Goal: Task Accomplishment & Management: Use online tool/utility

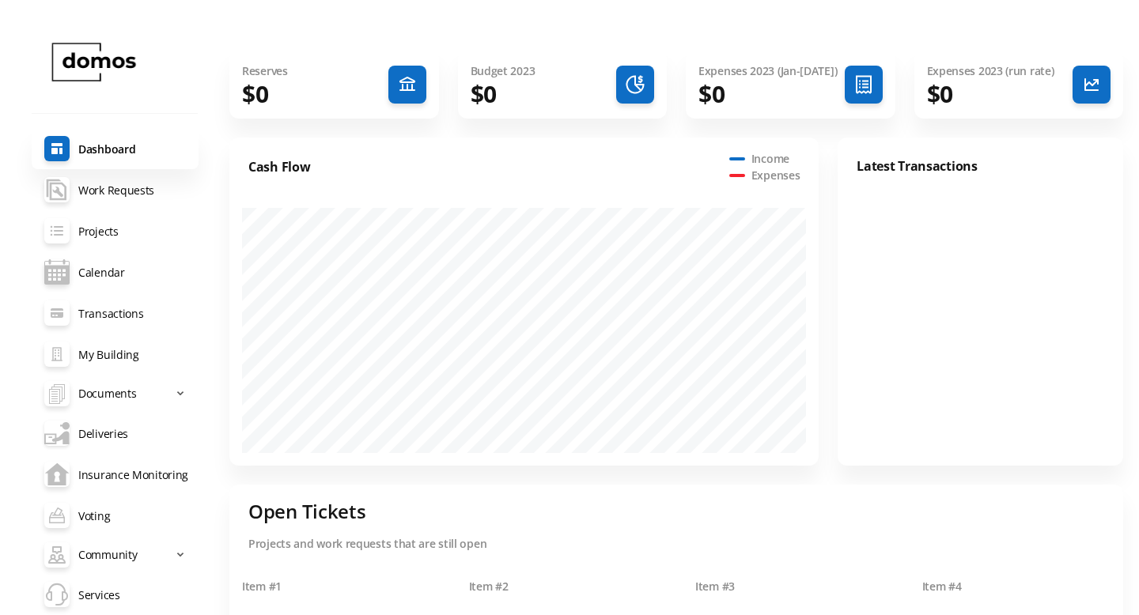
click at [98, 437] on link "Deliveries" at bounding box center [115, 433] width 167 height 41
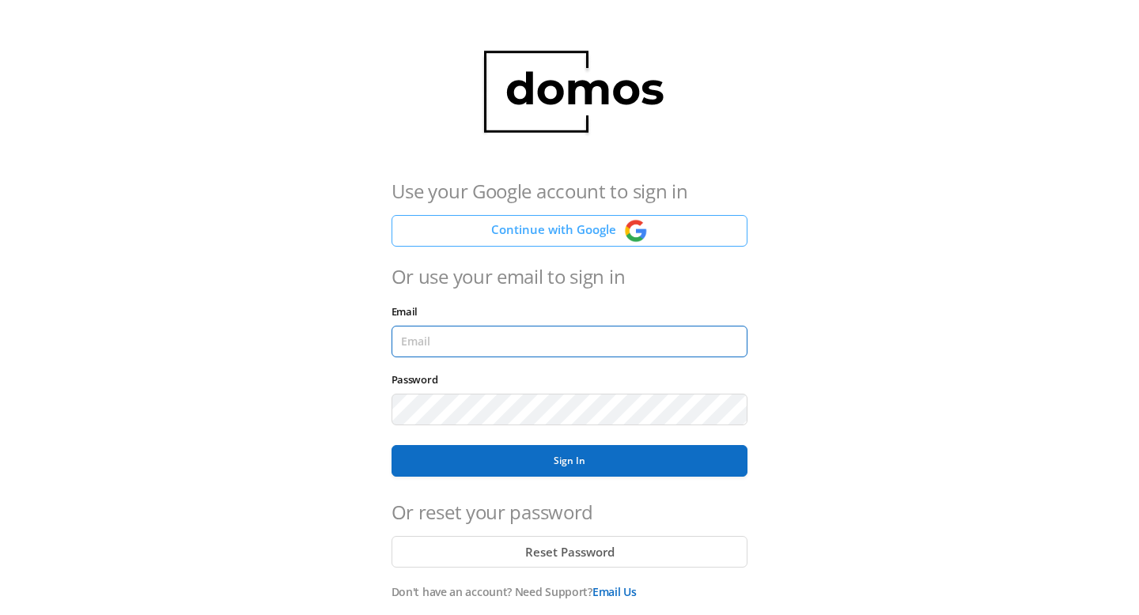
type input "adam@joindomos.com"
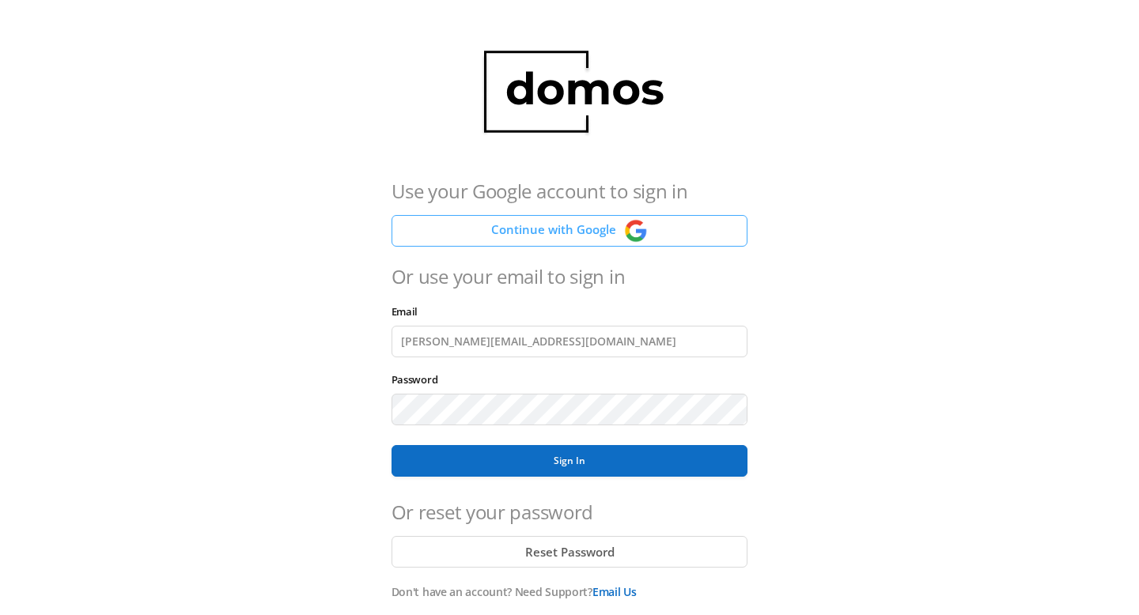
click at [511, 217] on button "Continue with Google" at bounding box center [569, 231] width 357 height 32
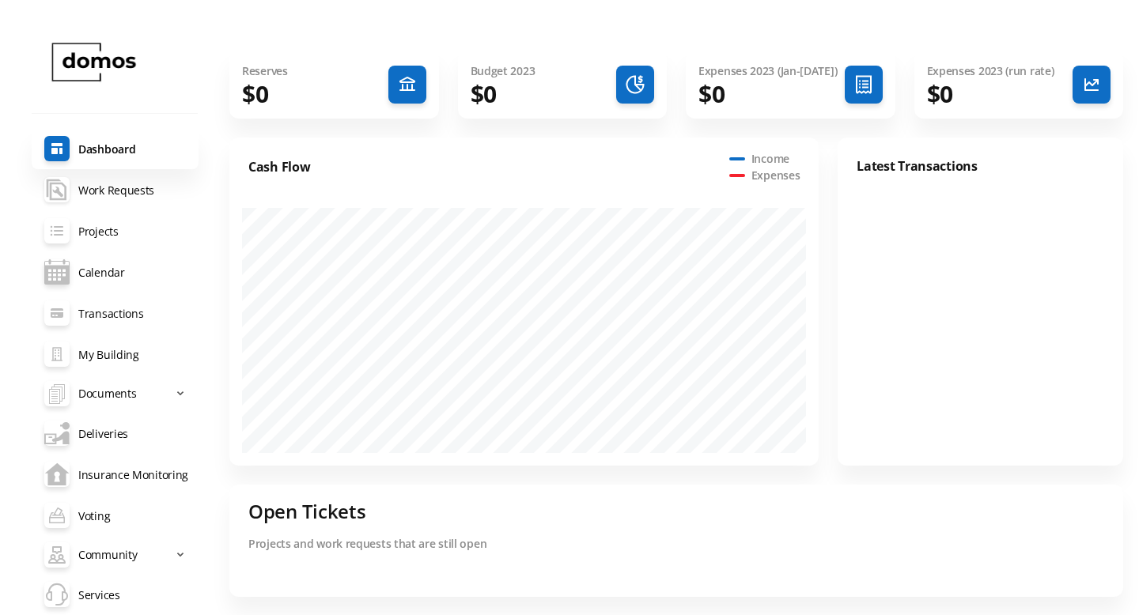
click at [119, 194] on link "maintenance-documents Work Requests" at bounding box center [115, 189] width 167 height 41
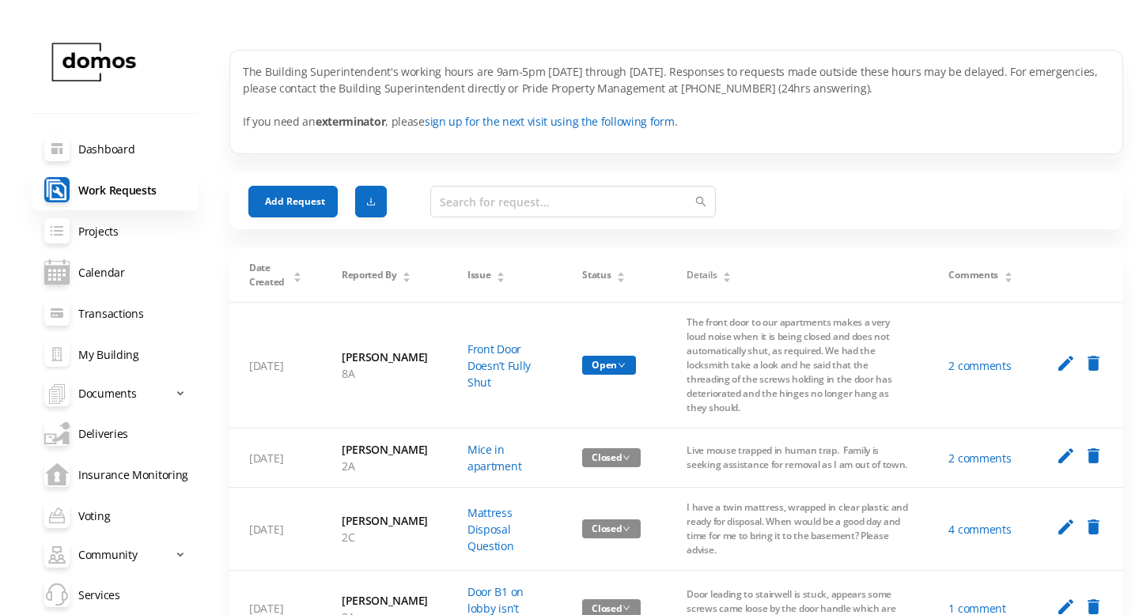
click at [90, 344] on link "My Building" at bounding box center [115, 354] width 167 height 41
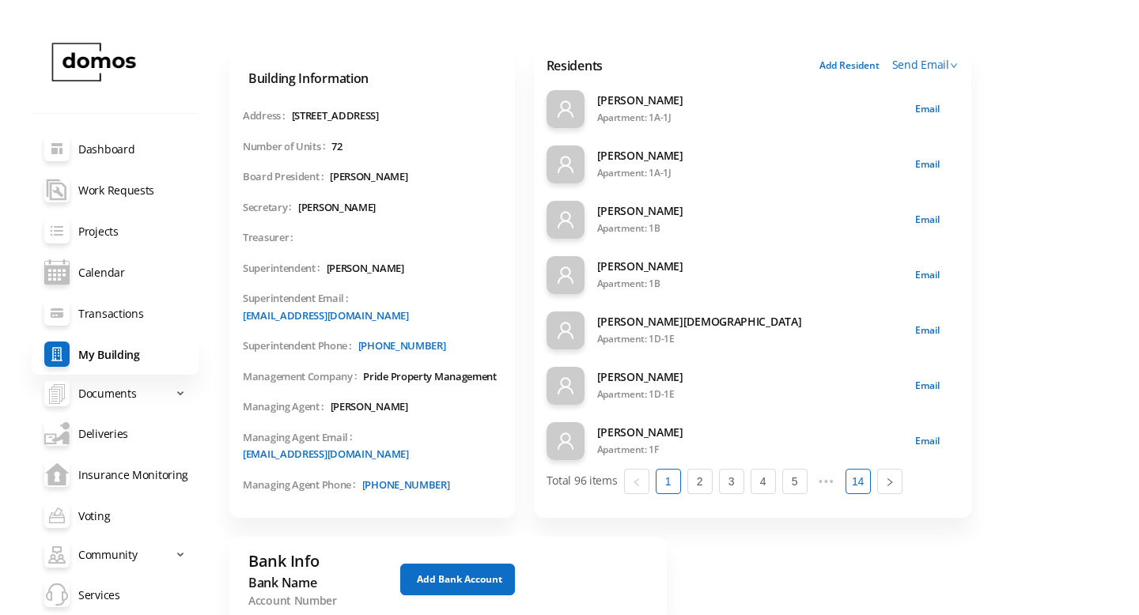
click at [846, 481] on link "14" at bounding box center [858, 482] width 24 height 24
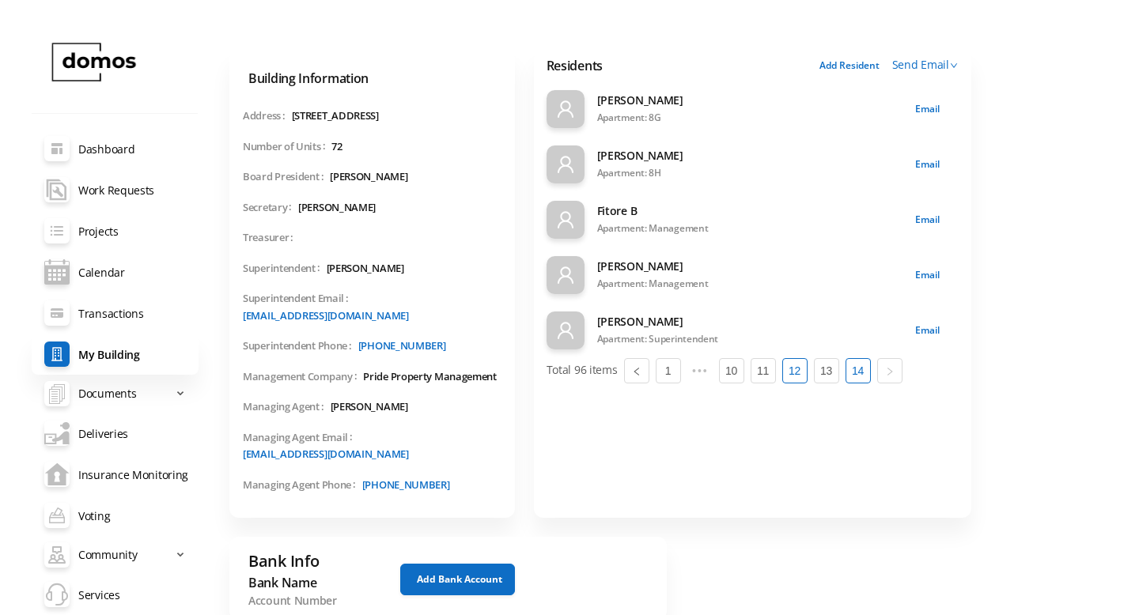
click at [798, 375] on link "12" at bounding box center [795, 371] width 24 height 24
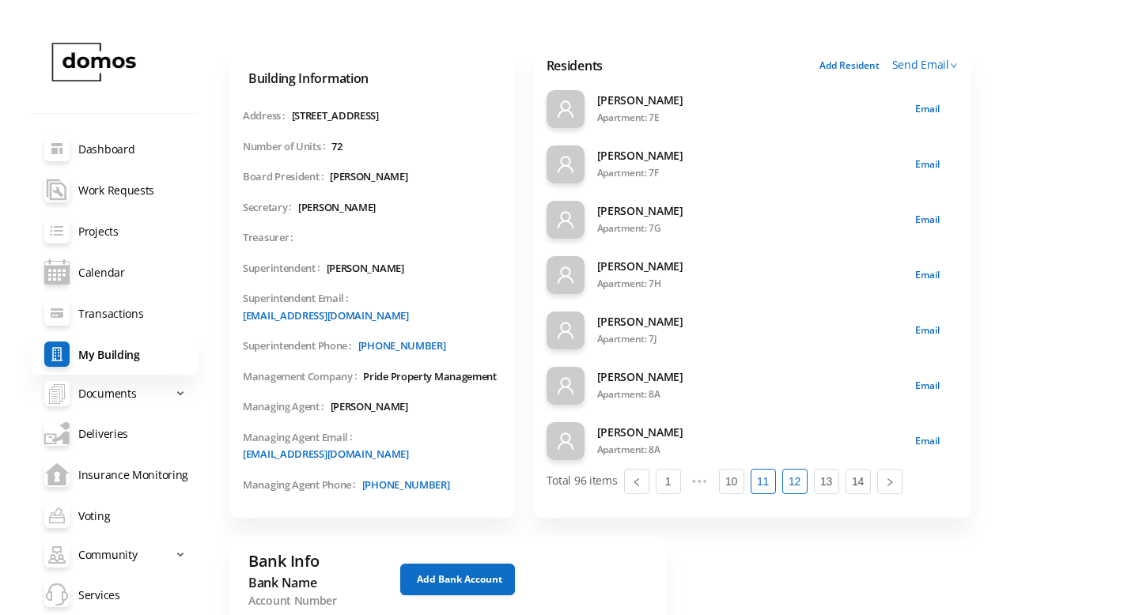
click at [764, 485] on link "11" at bounding box center [763, 482] width 24 height 24
click at [96, 422] on link "Deliveries" at bounding box center [115, 433] width 167 height 41
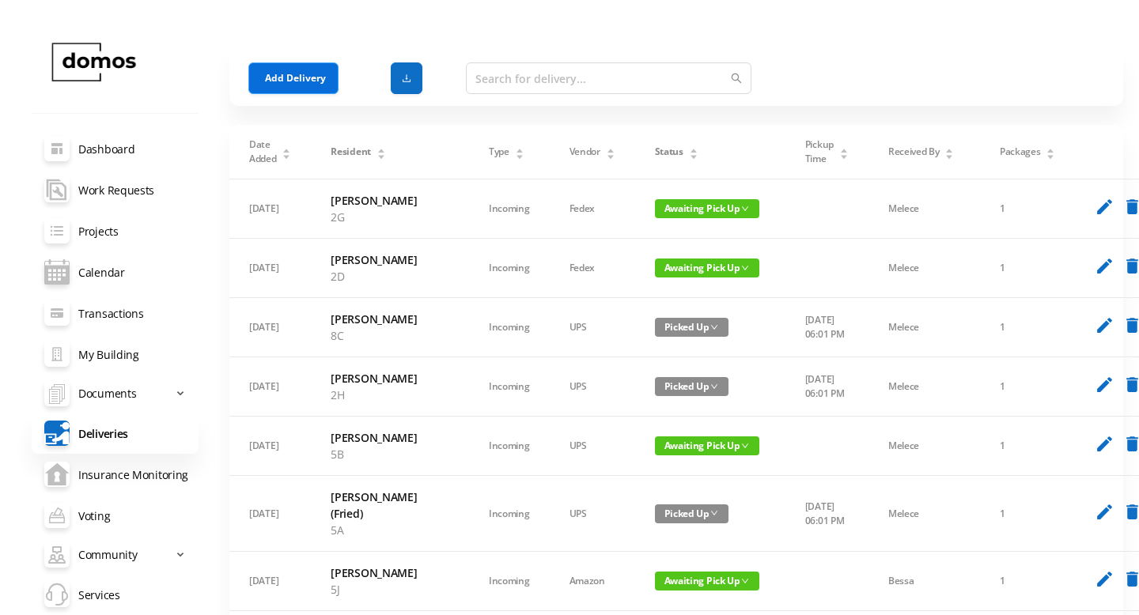
click at [282, 83] on button "Add Delivery" at bounding box center [293, 78] width 90 height 32
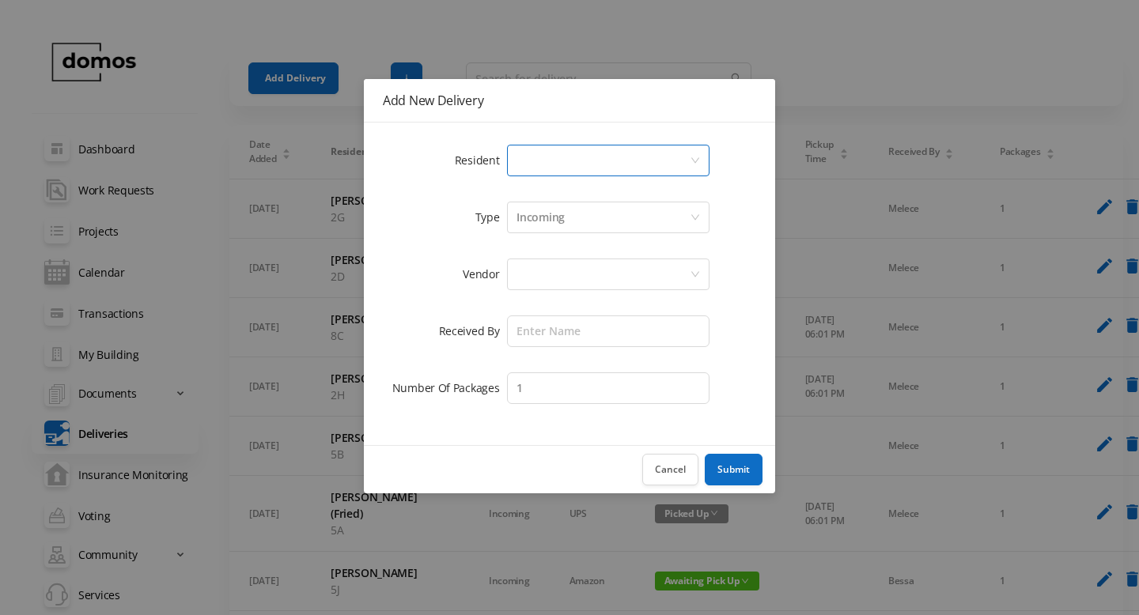
click at [555, 172] on div "Select a person" at bounding box center [602, 161] width 173 height 30
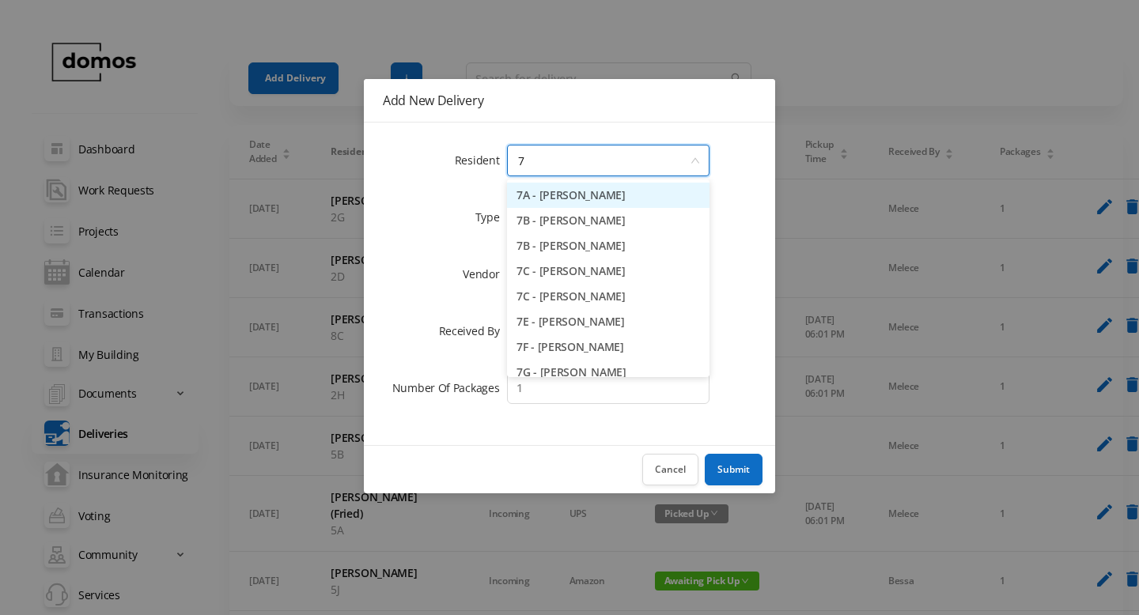
type input "7a"
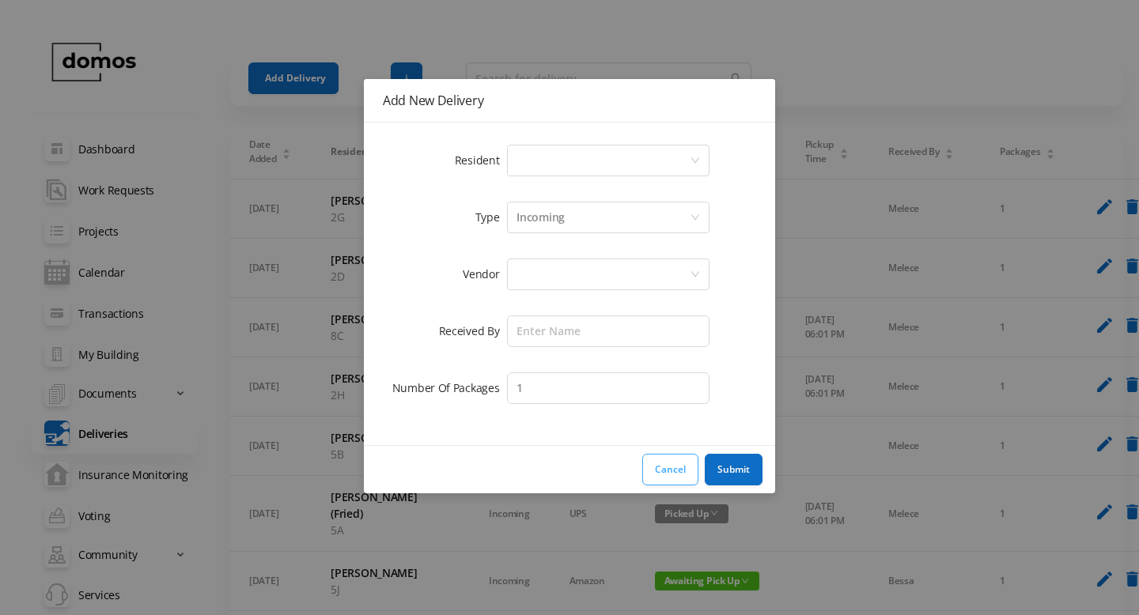
click at [651, 467] on button "Cancel" at bounding box center [670, 470] width 56 height 32
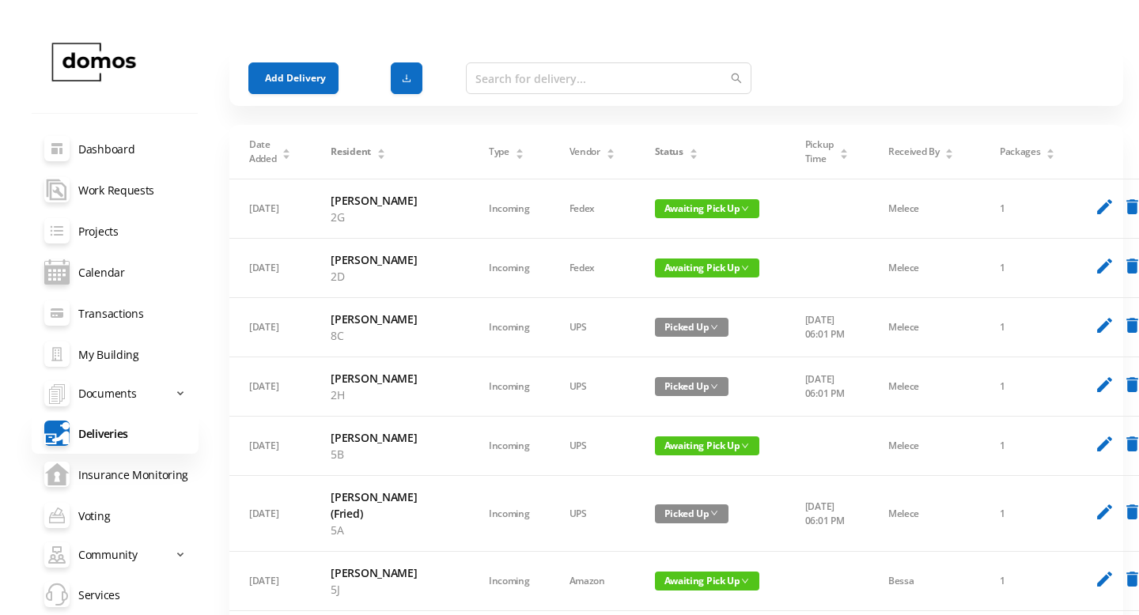
click at [97, 357] on link "My Building" at bounding box center [115, 354] width 167 height 41
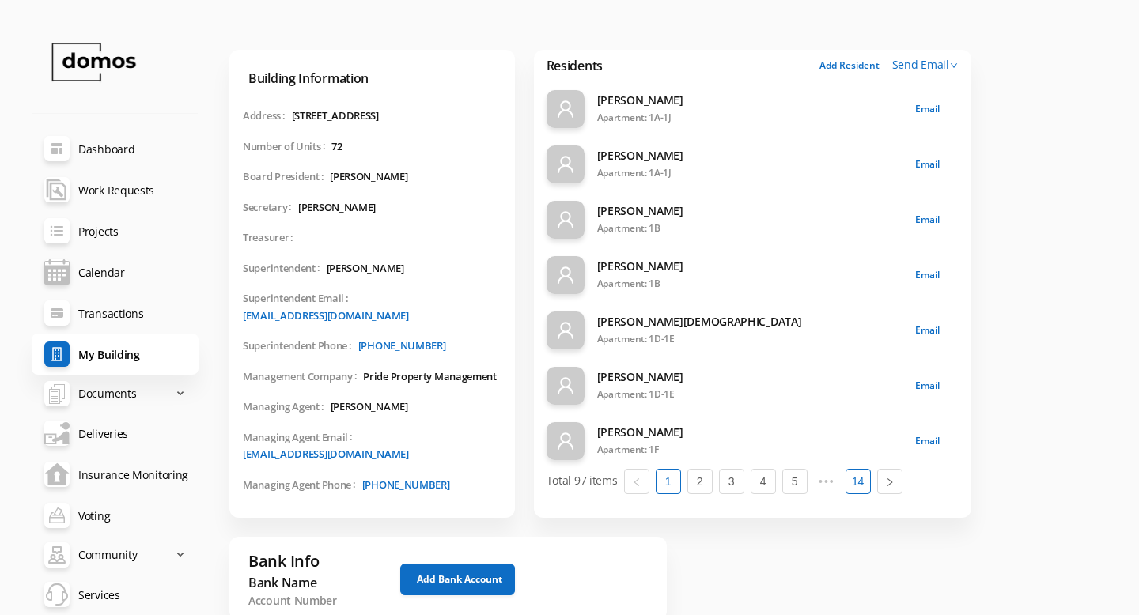
click at [852, 478] on link "14" at bounding box center [858, 482] width 24 height 24
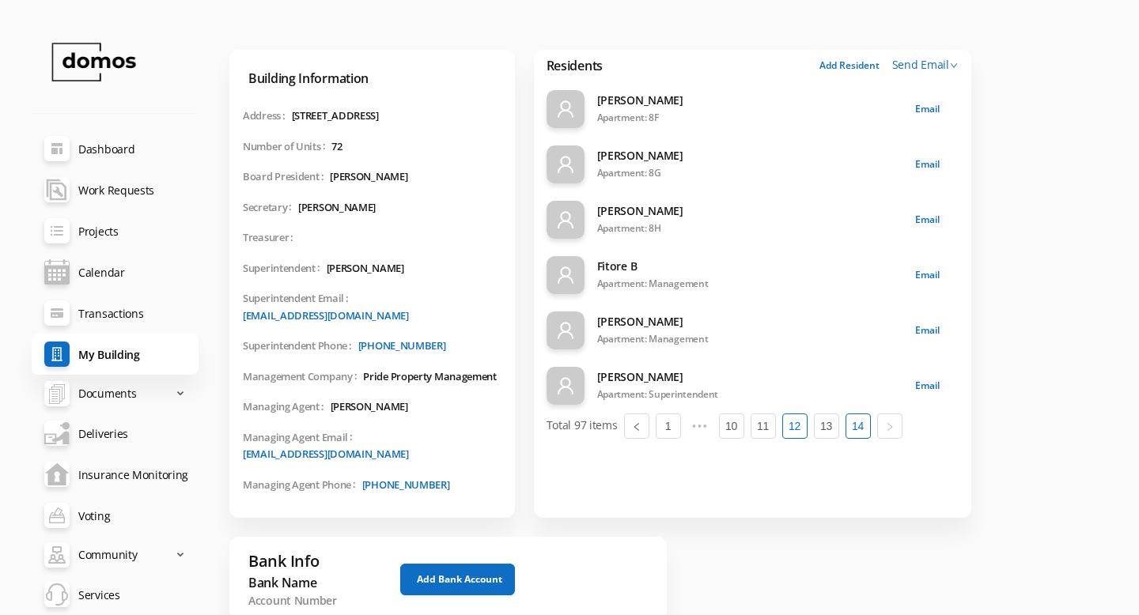
click at [797, 429] on link "12" at bounding box center [795, 426] width 24 height 24
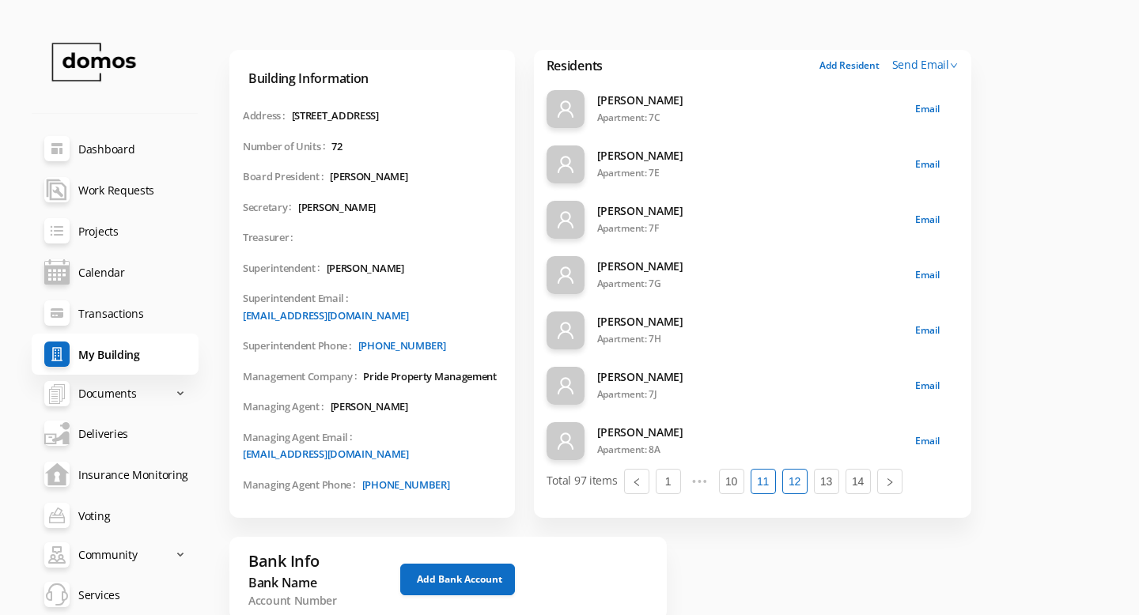
click at [765, 479] on link "11" at bounding box center [763, 482] width 24 height 24
click at [99, 433] on link "Deliveries" at bounding box center [115, 433] width 167 height 41
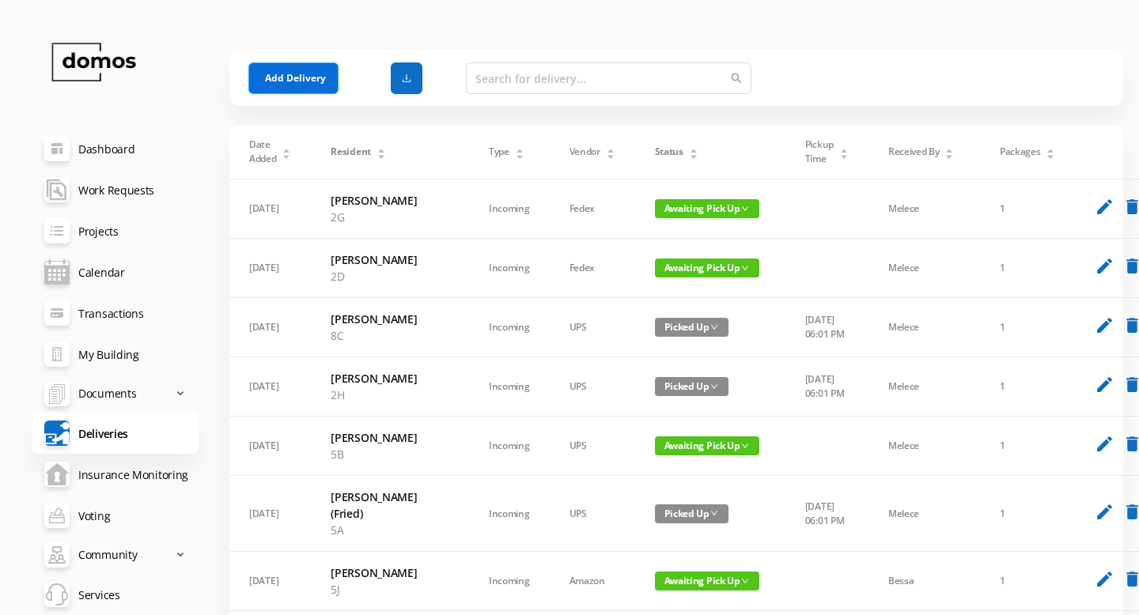
click at [301, 81] on button "Add Delivery" at bounding box center [293, 78] width 90 height 32
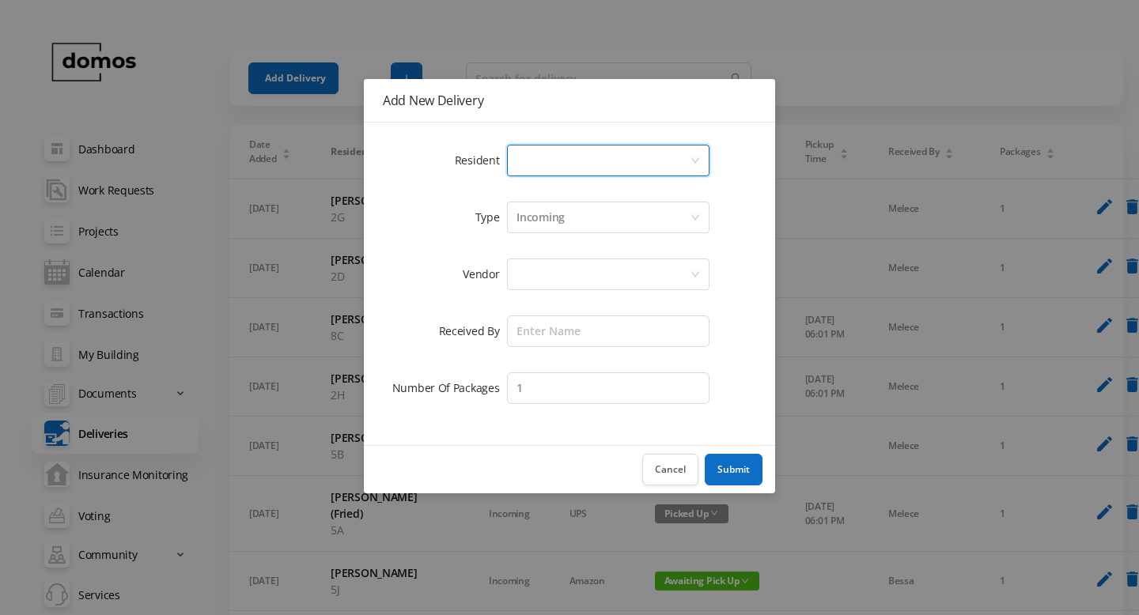
click at [524, 156] on div "Select a person" at bounding box center [602, 161] width 173 height 30
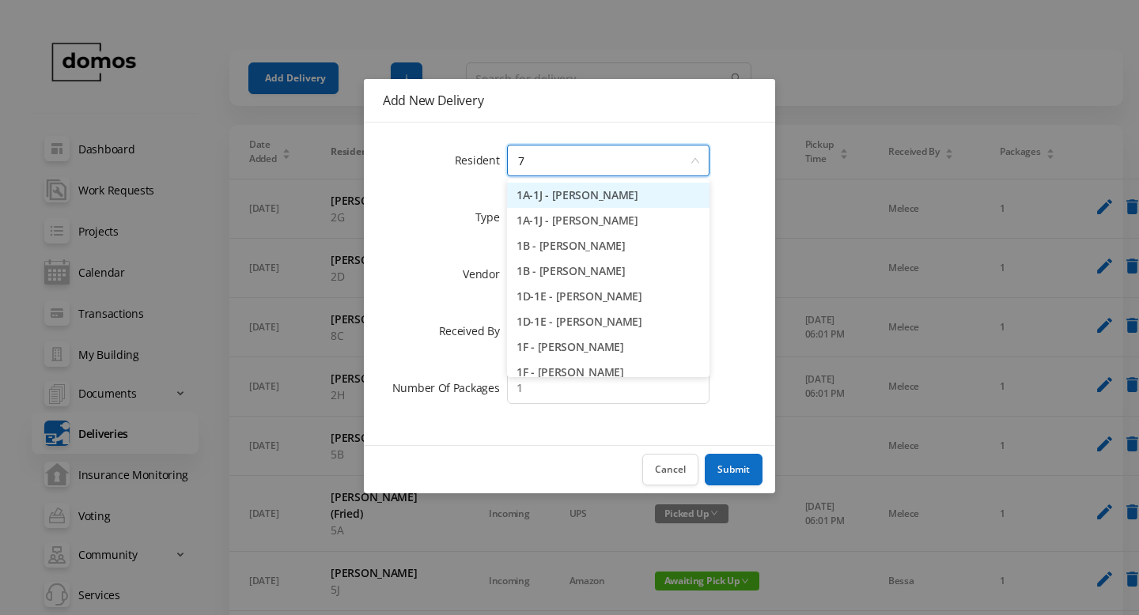
type input "7a"
